Goal: Task Accomplishment & Management: Manage account settings

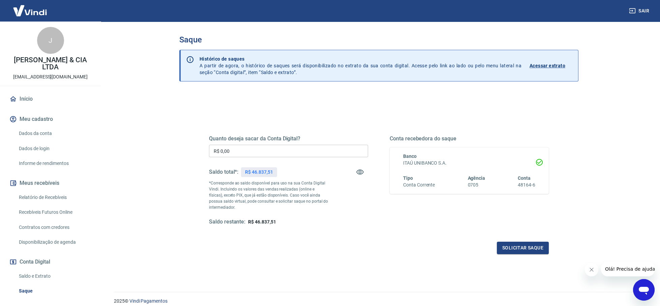
drag, startPoint x: 591, startPoint y: 269, endPoint x: 1163, endPoint y: 535, distance: 630.8
click at [591, 269] on icon "Fechar mensagem da empresa" at bounding box center [591, 269] width 5 height 5
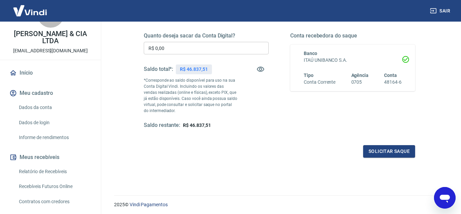
scroll to position [69, 0]
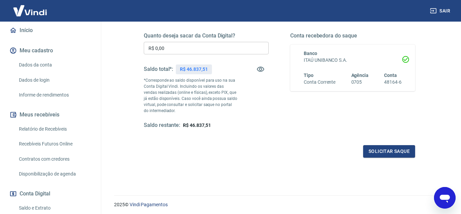
click at [32, 144] on link "Recebíveis Futuros Online" at bounding box center [54, 144] width 77 height 14
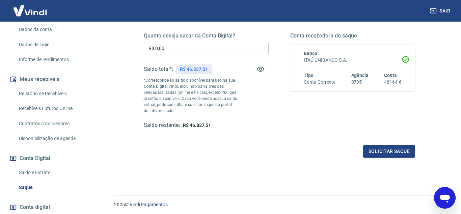
scroll to position [103, 0]
click at [35, 93] on link "Relatório de Recebíveis" at bounding box center [54, 95] width 77 height 14
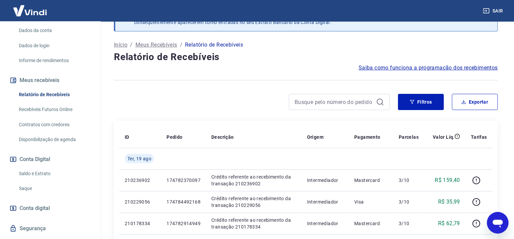
scroll to position [103, 0]
click at [255, 113] on div "Filtros Exportar" at bounding box center [306, 105] width 384 height 22
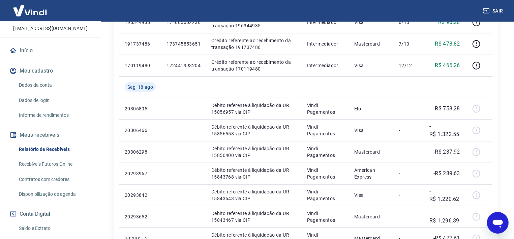
scroll to position [48, 0]
click at [37, 151] on link "Relatório de Recebíveis" at bounding box center [54, 150] width 77 height 14
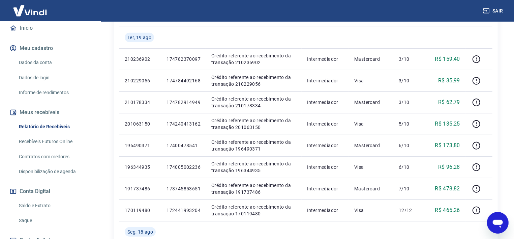
scroll to position [120, 0]
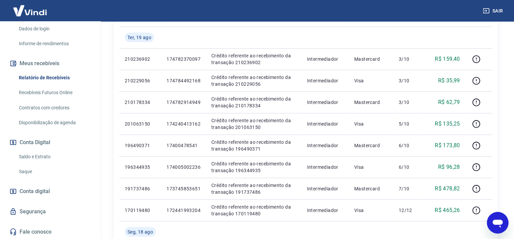
click at [32, 155] on link "Saldo e Extrato" at bounding box center [54, 157] width 77 height 14
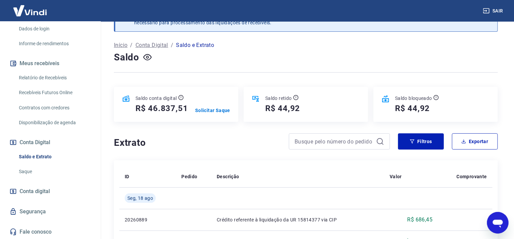
scroll to position [36, 0]
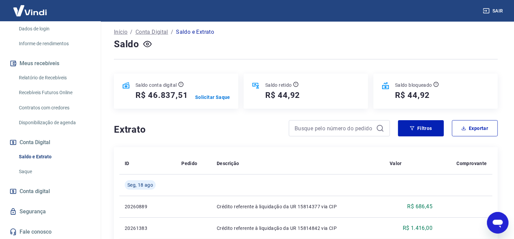
click at [30, 156] on link "Saldo e Extrato" at bounding box center [54, 157] width 77 height 14
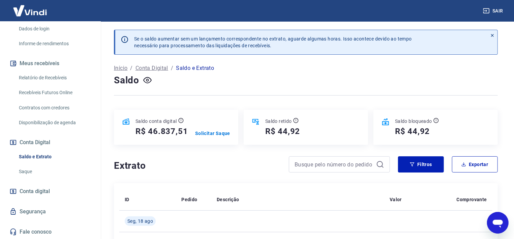
click at [27, 174] on link "Saque" at bounding box center [54, 172] width 77 height 14
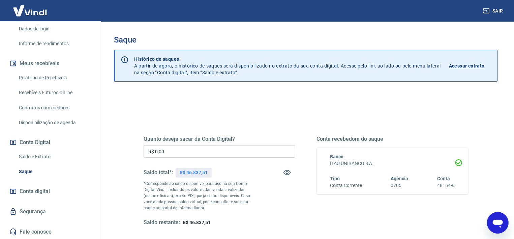
scroll to position [11, 0]
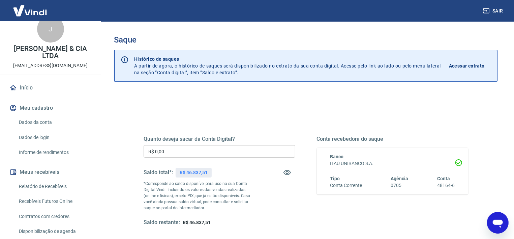
click at [23, 91] on link "Início" at bounding box center [50, 87] width 85 height 15
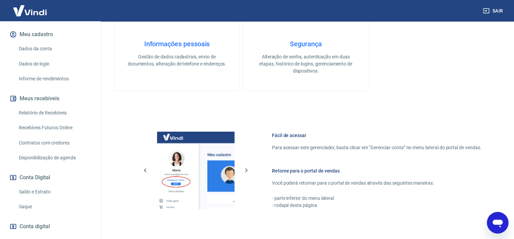
scroll to position [120, 0]
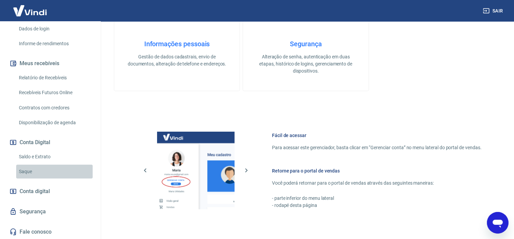
click at [25, 168] on link "Saque" at bounding box center [54, 172] width 77 height 14
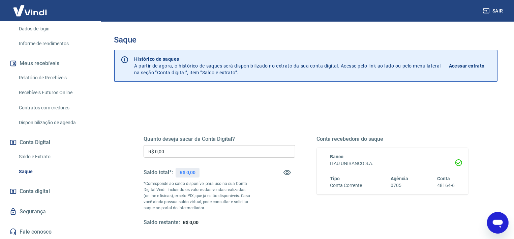
scroll to position [36, 0]
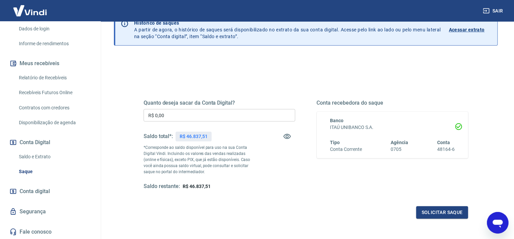
click at [20, 174] on link "Saque" at bounding box center [54, 172] width 77 height 14
click at [30, 177] on link "Saque" at bounding box center [54, 172] width 77 height 14
click at [25, 156] on link "Saldo e Extrato" at bounding box center [54, 157] width 77 height 14
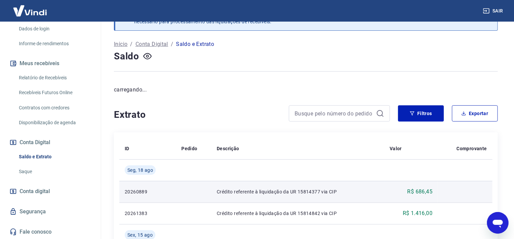
scroll to position [72, 0]
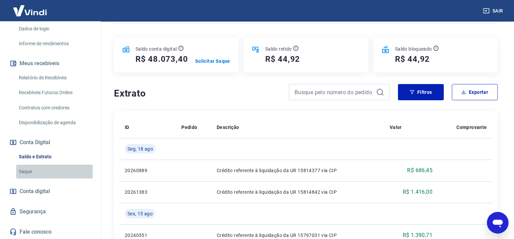
click at [31, 172] on link "Saque" at bounding box center [54, 172] width 77 height 14
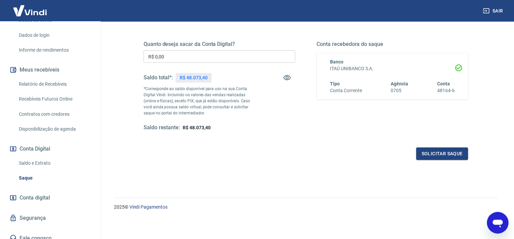
scroll to position [120, 0]
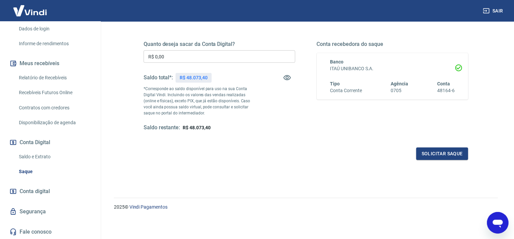
click at [25, 153] on link "Saldo e Extrato" at bounding box center [54, 157] width 77 height 14
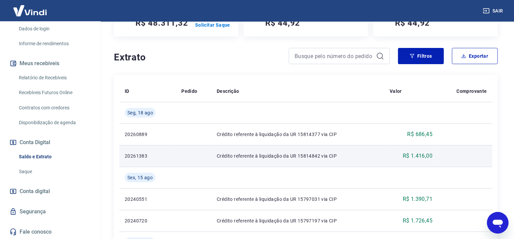
scroll to position [36, 0]
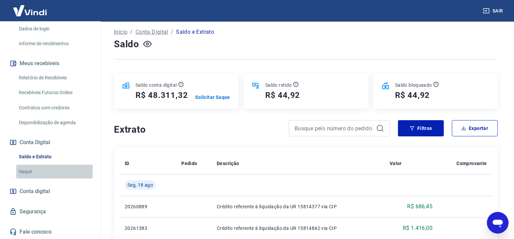
click at [23, 171] on link "Saque" at bounding box center [54, 172] width 77 height 14
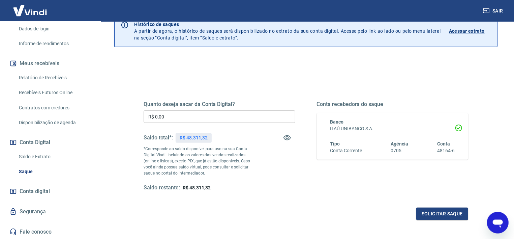
scroll to position [36, 0]
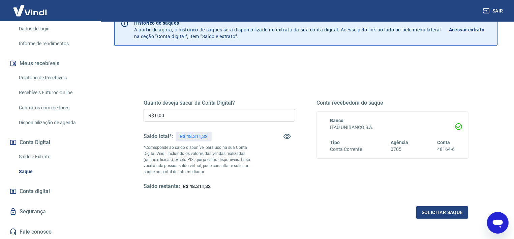
click at [47, 156] on link "Saldo e Extrato" at bounding box center [54, 157] width 77 height 14
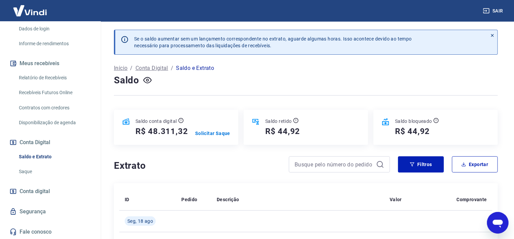
click at [26, 172] on link "Saque" at bounding box center [54, 172] width 77 height 14
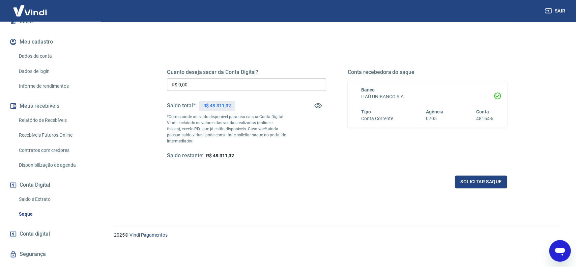
scroll to position [92, 0]
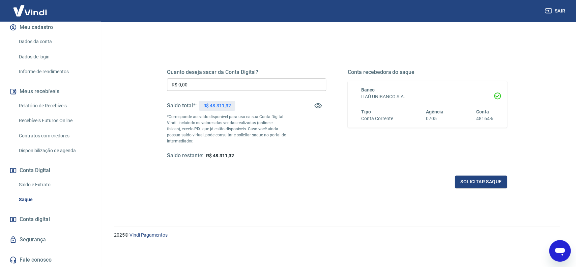
click at [28, 183] on link "Saldo e Extrato" at bounding box center [54, 185] width 77 height 14
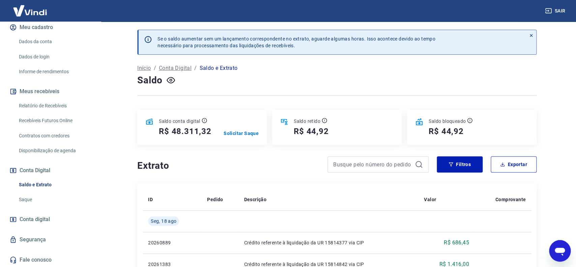
click at [29, 202] on link "Saque" at bounding box center [54, 200] width 77 height 14
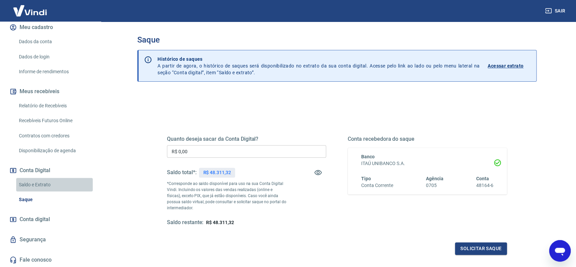
click at [33, 178] on link "Saldo e Extrato" at bounding box center [54, 185] width 77 height 14
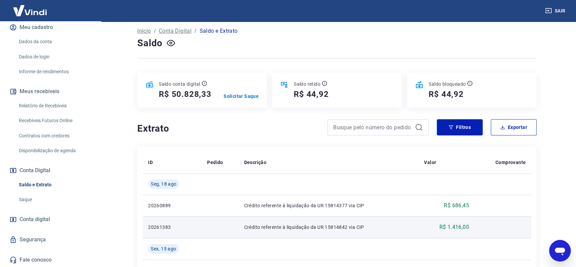
scroll to position [71, 0]
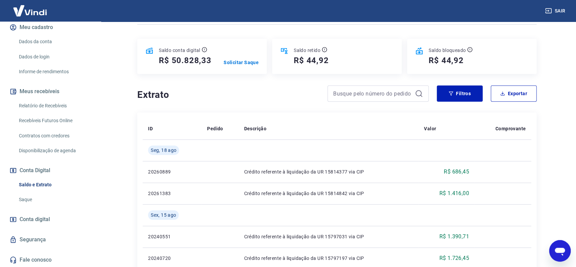
click at [28, 201] on link "Saque" at bounding box center [54, 200] width 77 height 14
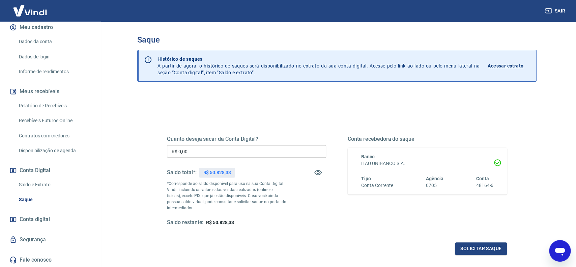
click at [43, 185] on link "Saldo e Extrato" at bounding box center [54, 185] width 77 height 14
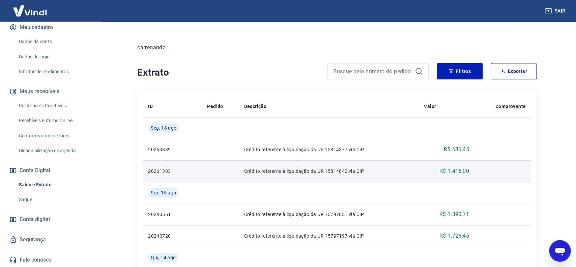
scroll to position [71, 0]
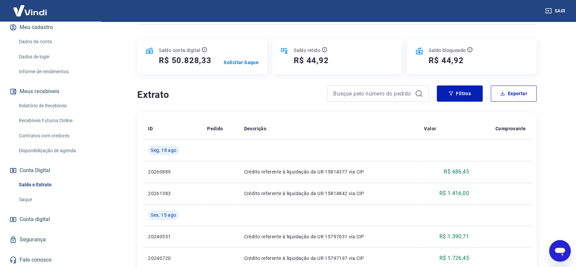
click at [25, 202] on link "Saque" at bounding box center [54, 200] width 77 height 14
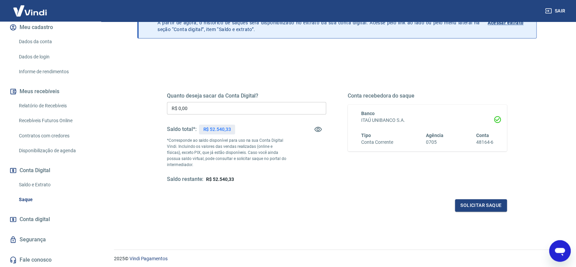
scroll to position [31, 0]
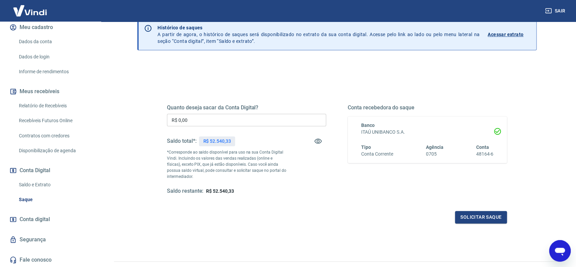
click at [27, 201] on link "Saque" at bounding box center [54, 200] width 77 height 14
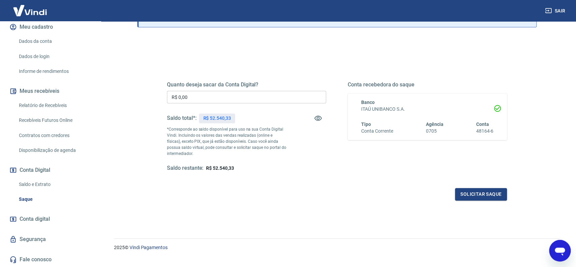
scroll to position [67, 0]
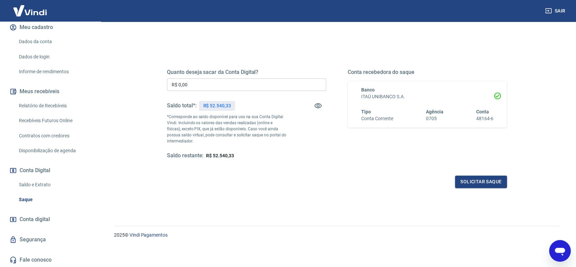
click at [38, 188] on link "Saldo e Extrato" at bounding box center [54, 185] width 77 height 14
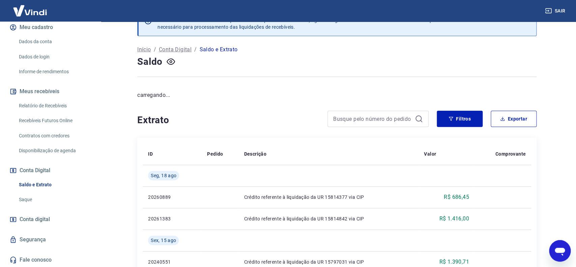
scroll to position [35, 0]
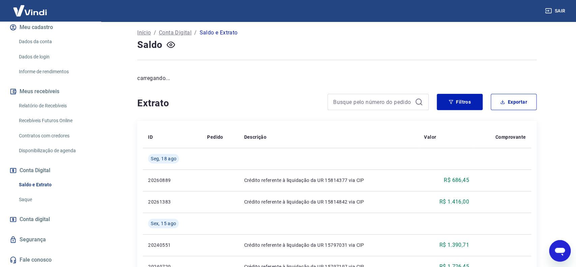
click at [25, 199] on link "Saque" at bounding box center [54, 200] width 77 height 14
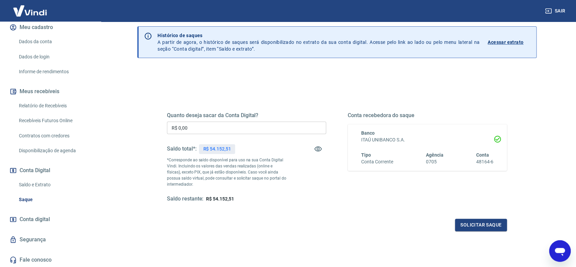
scroll to position [35, 0]
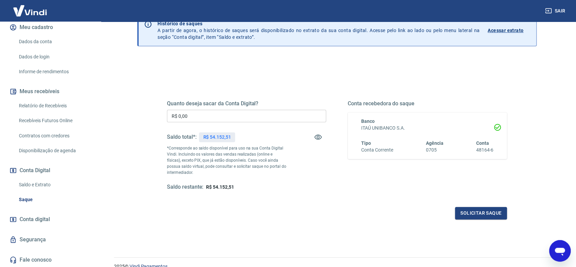
click at [31, 185] on link "Saldo e Extrato" at bounding box center [54, 185] width 77 height 14
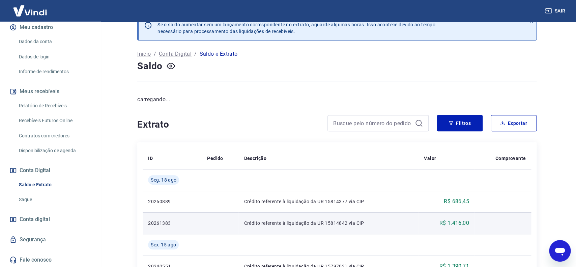
scroll to position [35, 0]
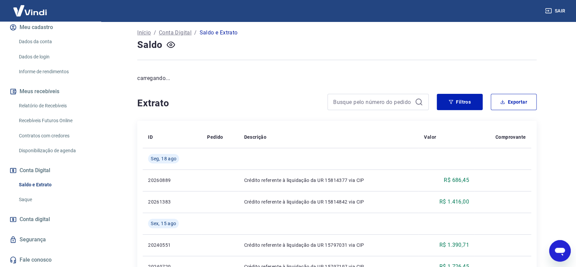
click at [26, 201] on link "Saque" at bounding box center [54, 200] width 77 height 14
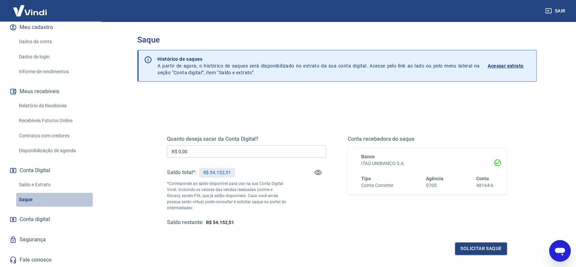
click at [40, 195] on link "Saque" at bounding box center [54, 200] width 77 height 14
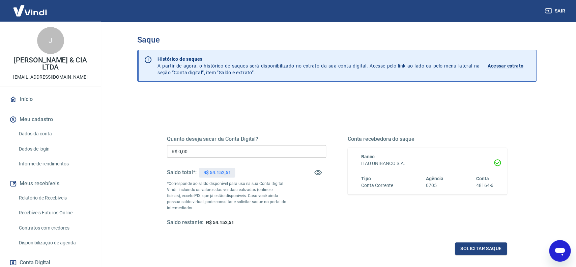
click at [23, 98] on link "Início" at bounding box center [50, 99] width 85 height 15
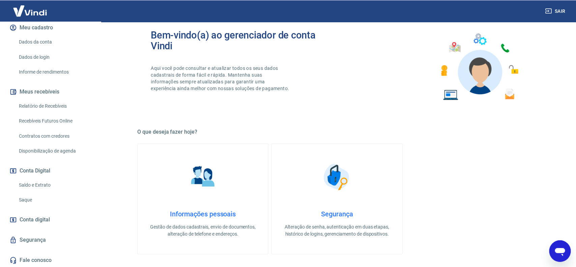
scroll to position [35, 0]
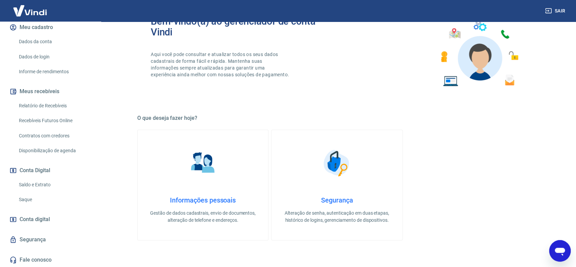
click at [32, 200] on link "Saque" at bounding box center [54, 200] width 77 height 14
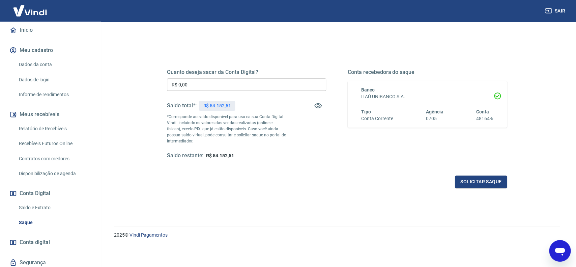
scroll to position [92, 0]
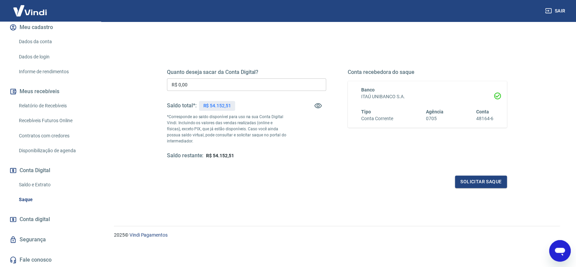
click at [31, 185] on link "Saldo e Extrato" at bounding box center [54, 185] width 77 height 14
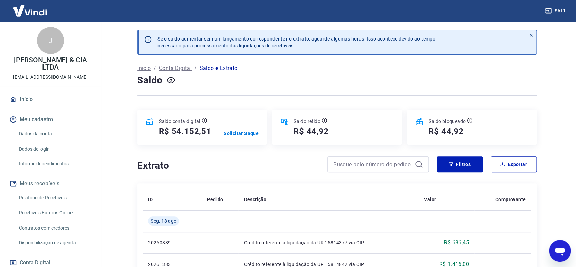
click at [33, 96] on link "Início" at bounding box center [50, 99] width 85 height 15
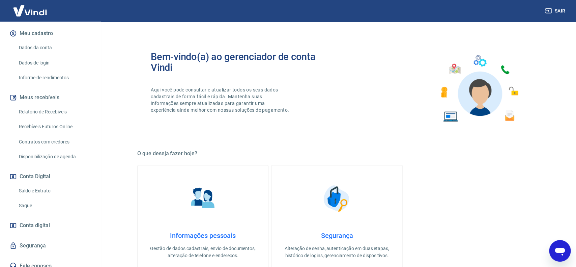
scroll to position [92, 0]
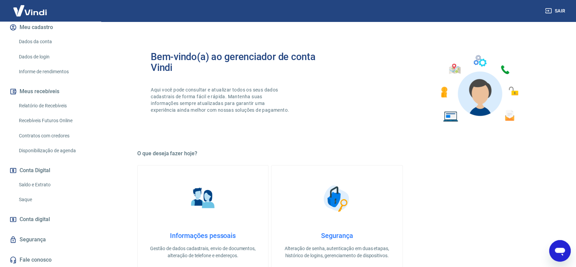
click at [32, 197] on link "Saque" at bounding box center [54, 200] width 77 height 14
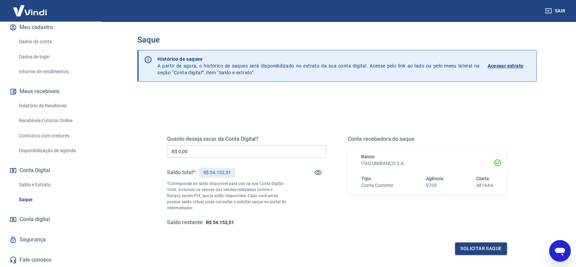
click at [35, 187] on link "Saldo e Extrato" at bounding box center [54, 185] width 77 height 14
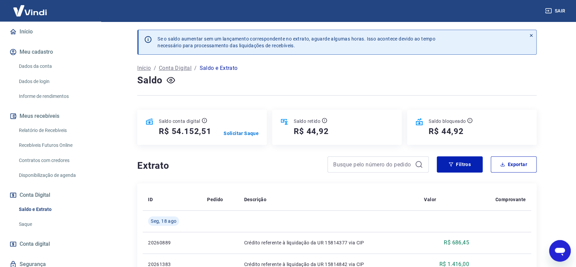
scroll to position [57, 0]
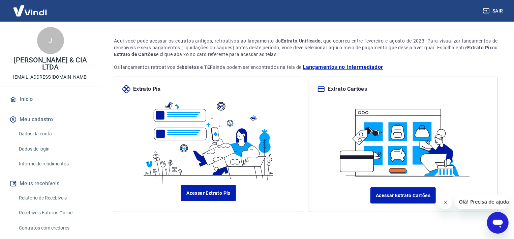
scroll to position [18, 0]
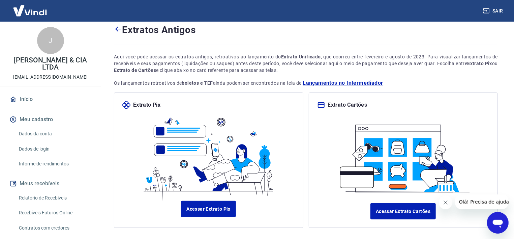
click at [445, 201] on icon "Fechar mensagem da empresa" at bounding box center [445, 201] width 5 height 5
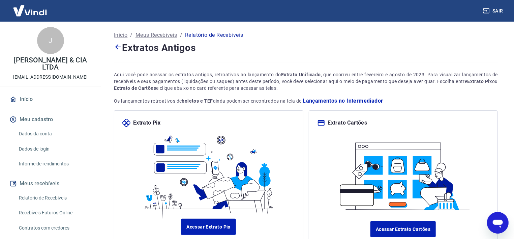
scroll to position [54, 0]
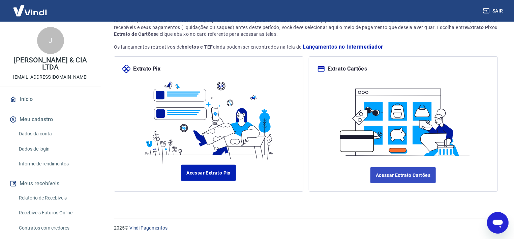
click at [395, 173] on link "Acessar Extrato Cartões" at bounding box center [403, 175] width 65 height 16
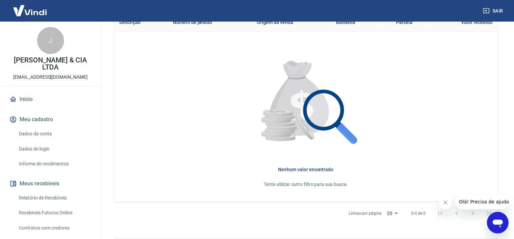
scroll to position [208, 0]
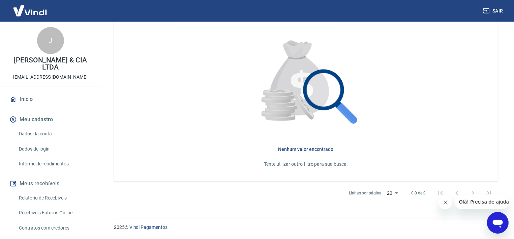
click at [443, 200] on icon "Fechar mensagem da empresa" at bounding box center [445, 201] width 5 height 5
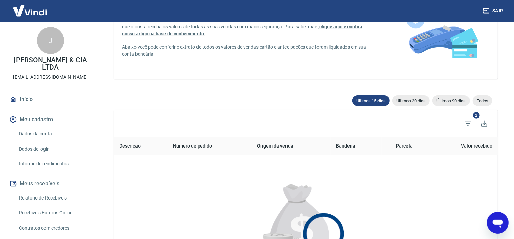
scroll to position [64, 0]
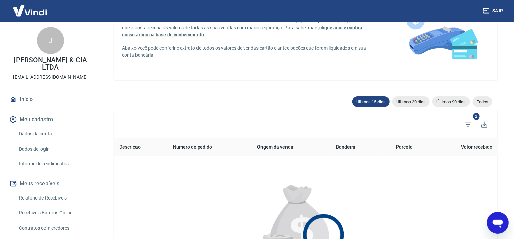
click at [454, 100] on span "Últimos 90 dias" at bounding box center [451, 101] width 37 height 5
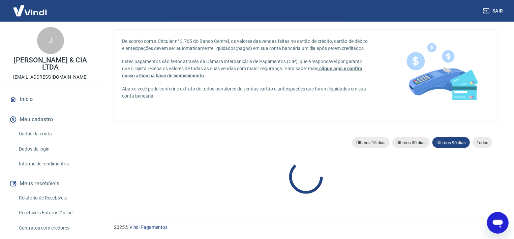
type input "21/05/2025"
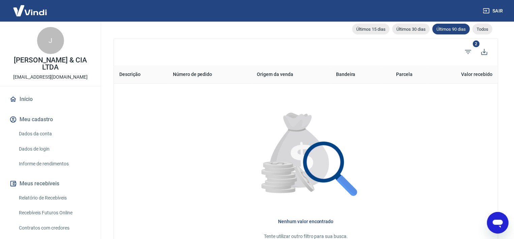
scroll to position [208, 0]
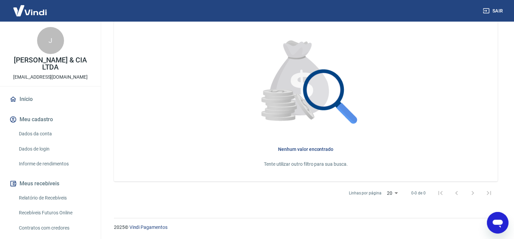
click at [391, 225] on li "50" at bounding box center [393, 224] width 16 height 11
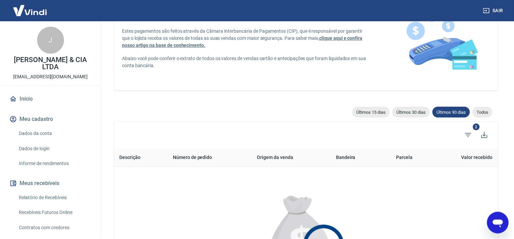
scroll to position [72, 0]
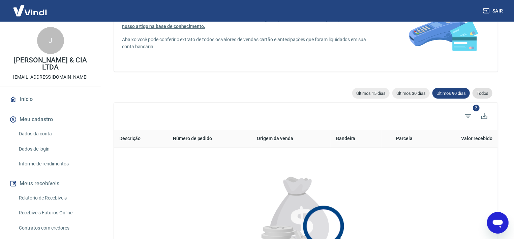
drag, startPoint x: 490, startPoint y: 86, endPoint x: 486, endPoint y: 88, distance: 3.6
click at [490, 86] on div "De acordo com a Circular n° 3.765 do Banco Central, os valores das vendas feita…" at bounding box center [306, 154] width 384 height 365
click at [484, 91] on span "Todos" at bounding box center [483, 93] width 20 height 5
